Goal: Information Seeking & Learning: Learn about a topic

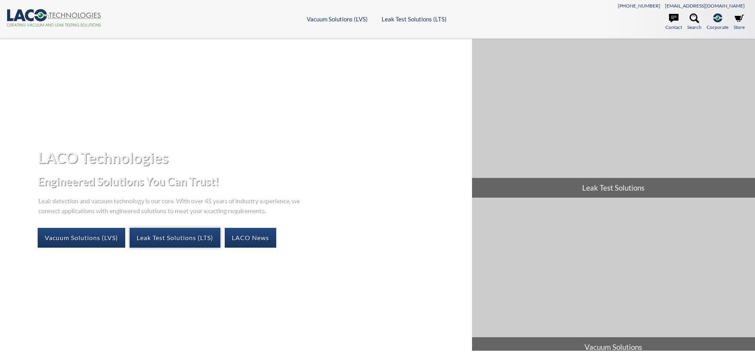
click at [183, 241] on link "Leak Test Solutions (LTS)" at bounding box center [175, 238] width 91 height 20
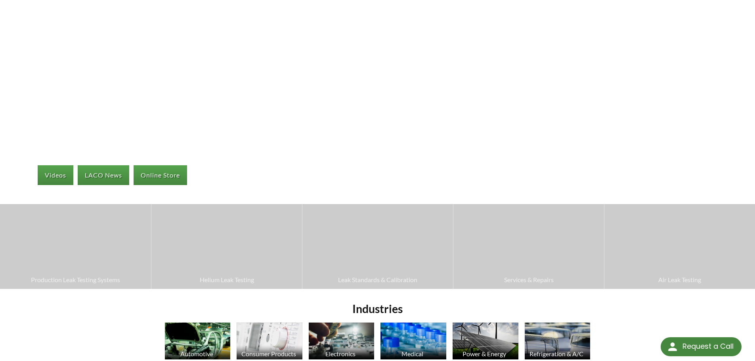
scroll to position [79, 0]
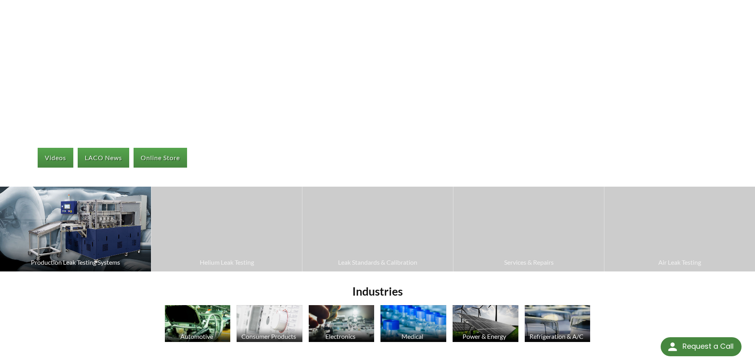
click at [119, 235] on img at bounding box center [75, 229] width 151 height 85
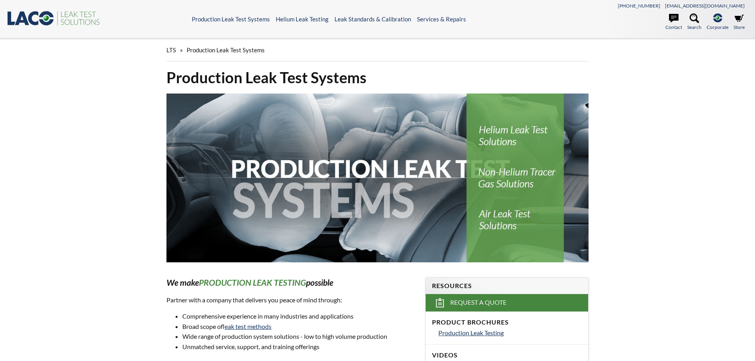
select select "Language Translate Widget"
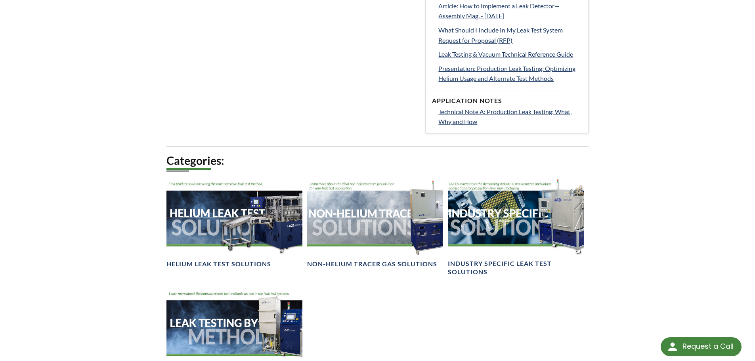
scroll to position [476, 0]
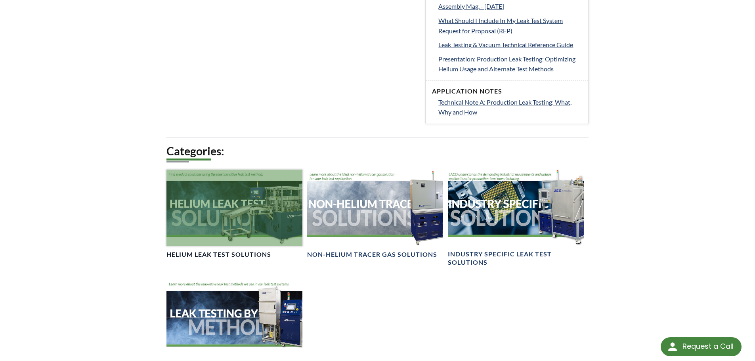
click at [227, 215] on div at bounding box center [234, 208] width 136 height 76
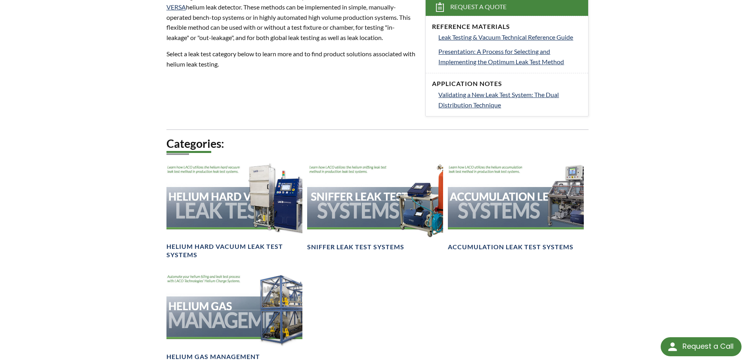
scroll to position [317, 0]
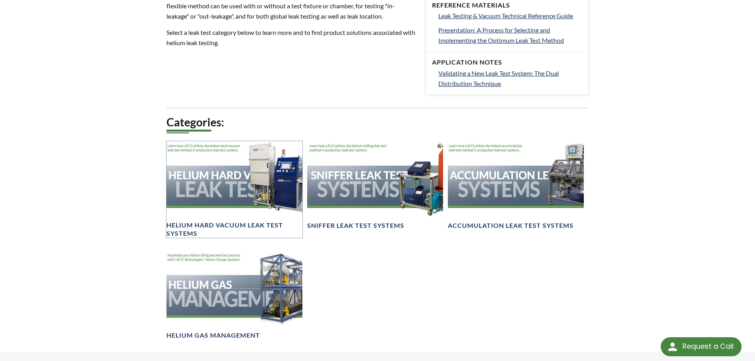
click at [227, 215] on div at bounding box center [234, 179] width 136 height 76
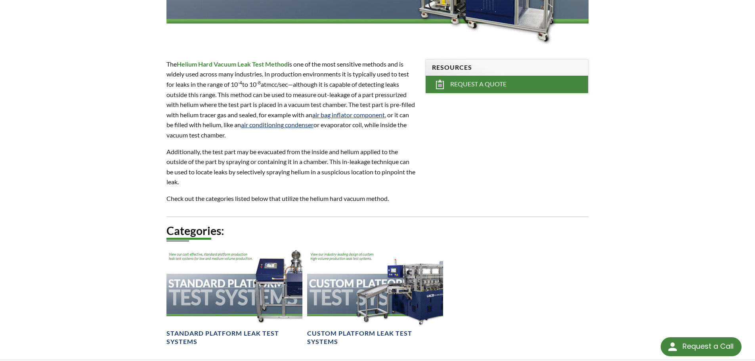
scroll to position [344, 0]
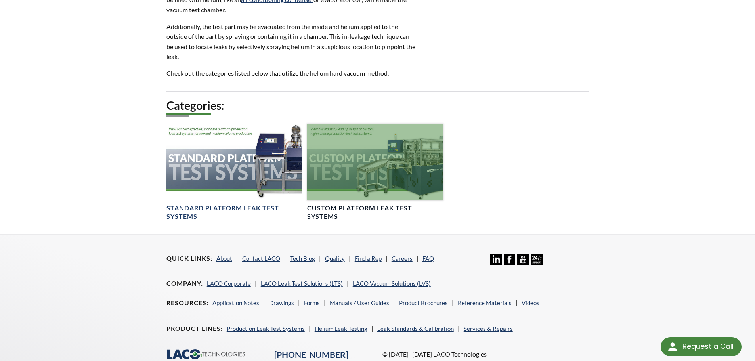
click at [394, 181] on div at bounding box center [375, 162] width 136 height 76
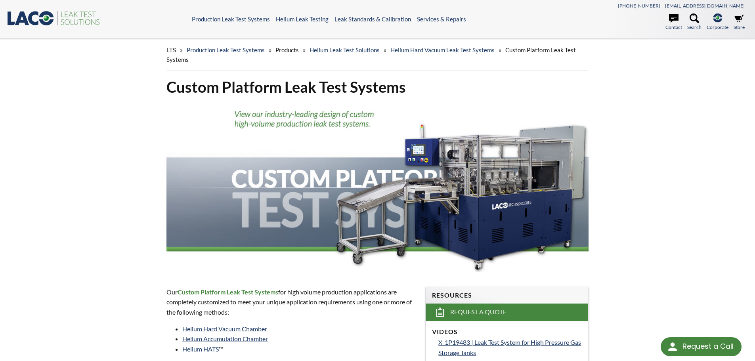
drag, startPoint x: 335, startPoint y: 252, endPoint x: 332, endPoint y: 119, distance: 133.6
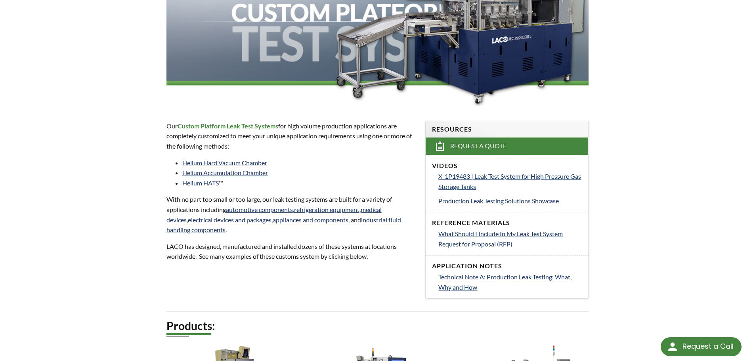
scroll to position [132, 0]
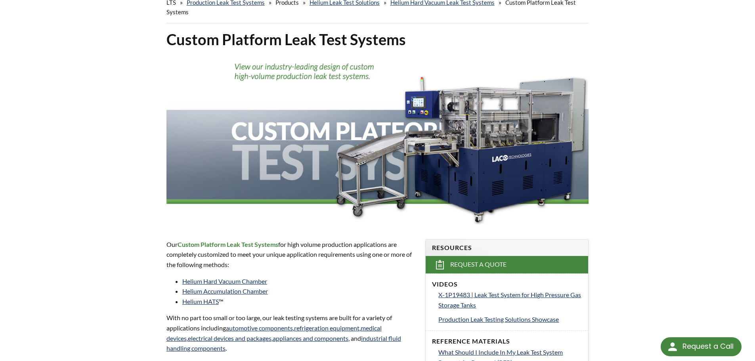
scroll to position [53, 0]
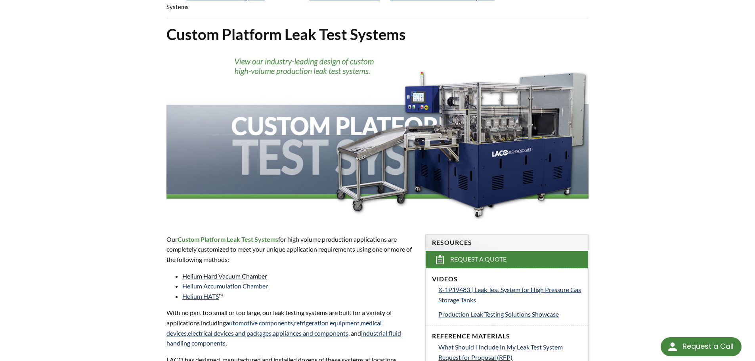
click at [237, 279] on link "Helium Hard Vacuum Chamber" at bounding box center [224, 276] width 85 height 8
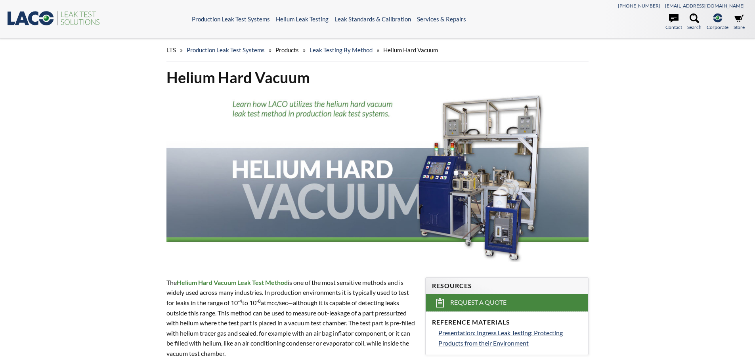
select select "Language Translate Widget"
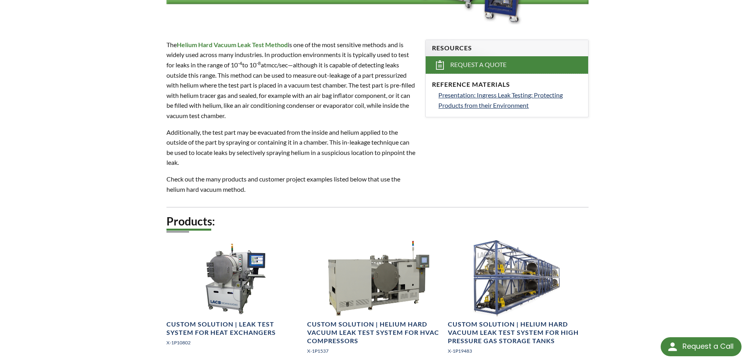
scroll to position [106, 0]
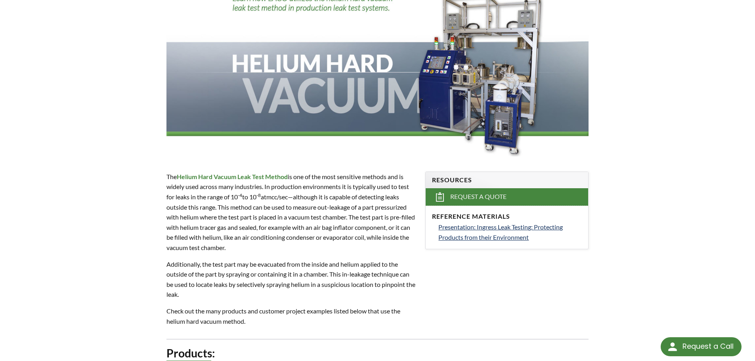
click at [459, 87] on img at bounding box center [377, 72] width 422 height 169
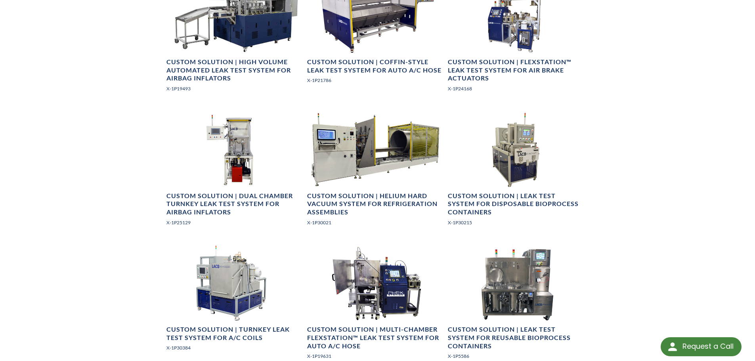
scroll to position [555, 0]
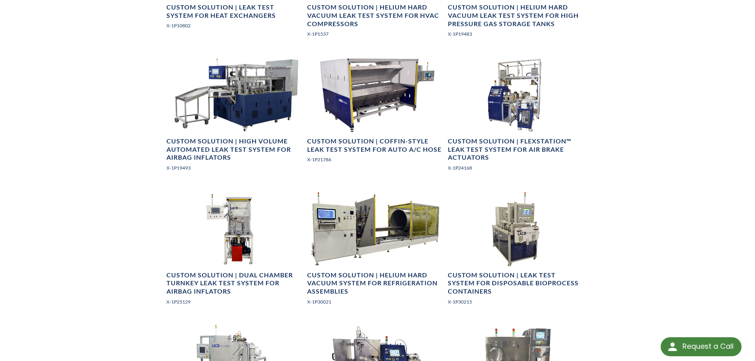
drag, startPoint x: 42, startPoint y: 45, endPoint x: 122, endPoint y: 0, distance: 91.4
click at [50, 44] on div "LTS » Production Leak Test Systems » Products » Leak Testing by Method » Helium…" at bounding box center [377, 168] width 755 height 1369
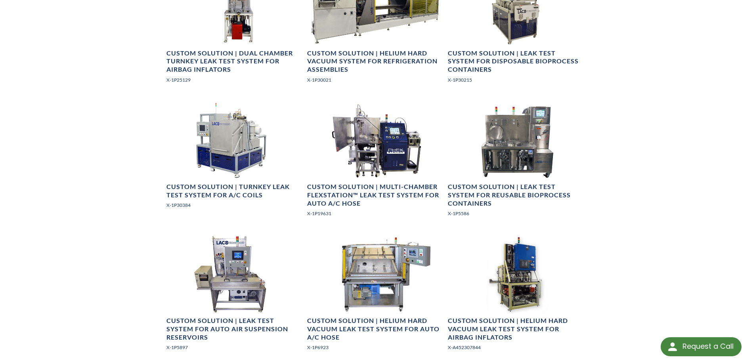
scroll to position [781, 0]
